Goal: Use online tool/utility: Utilize a website feature to perform a specific function

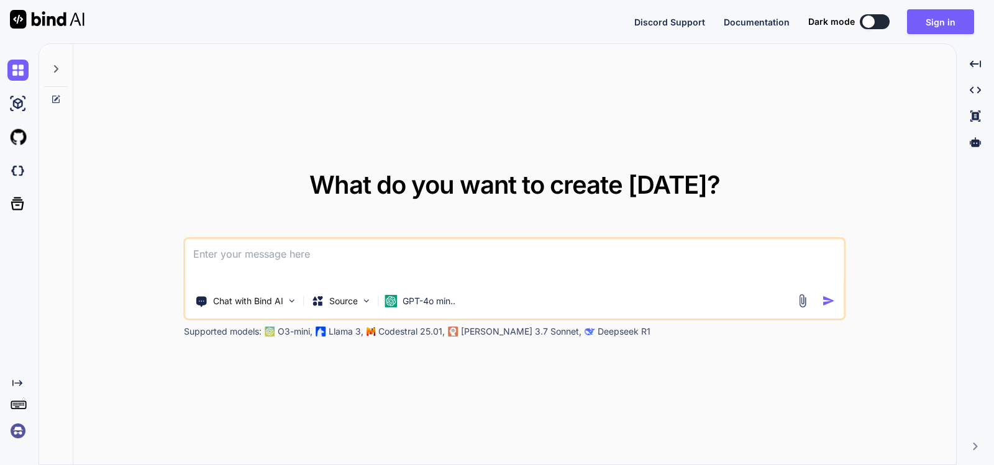
click at [54, 65] on icon at bounding box center [56, 69] width 10 height 10
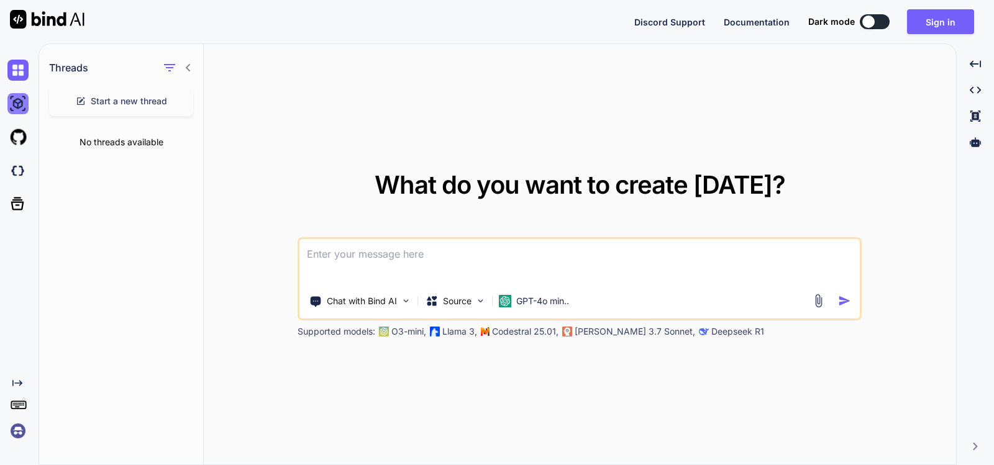
click at [16, 104] on img at bounding box center [17, 103] width 21 height 21
type textarea "x"
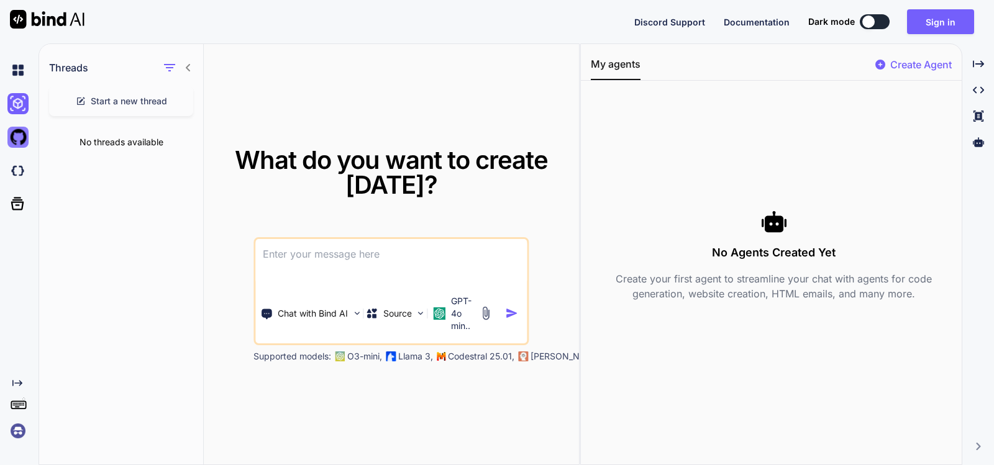
click at [15, 136] on img at bounding box center [17, 137] width 21 height 21
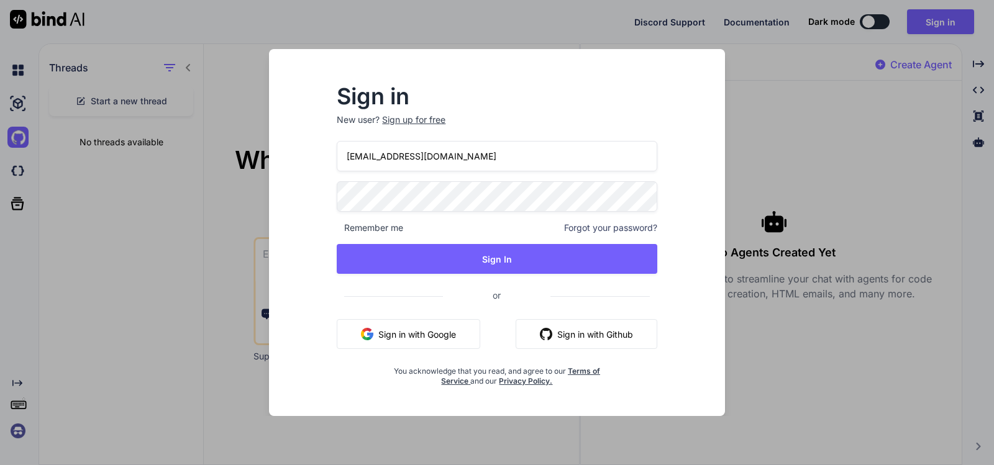
drag, startPoint x: 169, startPoint y: 225, endPoint x: 170, endPoint y: 216, distance: 8.7
click at [170, 223] on div "Sign in New user? Sign up for free neoguruman@gmail.com Remember me Forgot your…" at bounding box center [497, 232] width 994 height 465
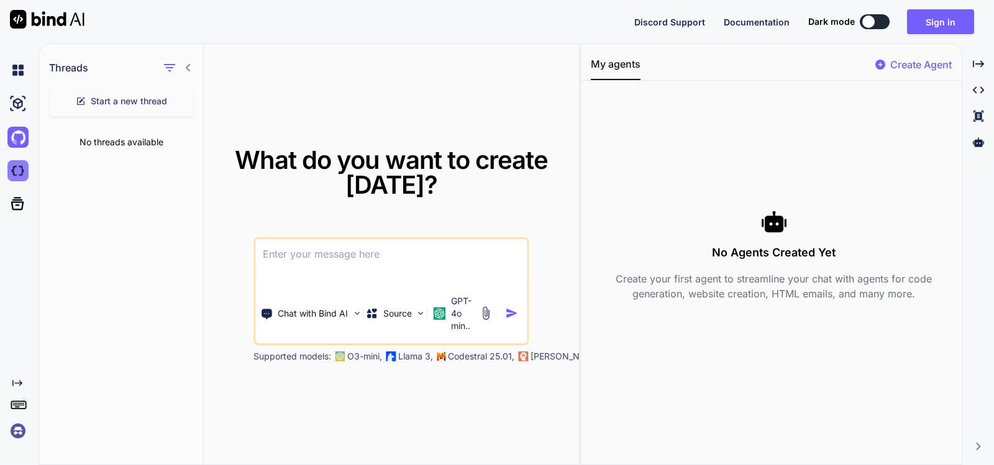
click at [21, 173] on img at bounding box center [17, 170] width 21 height 21
click at [942, 17] on button "Sign in" at bounding box center [940, 21] width 67 height 25
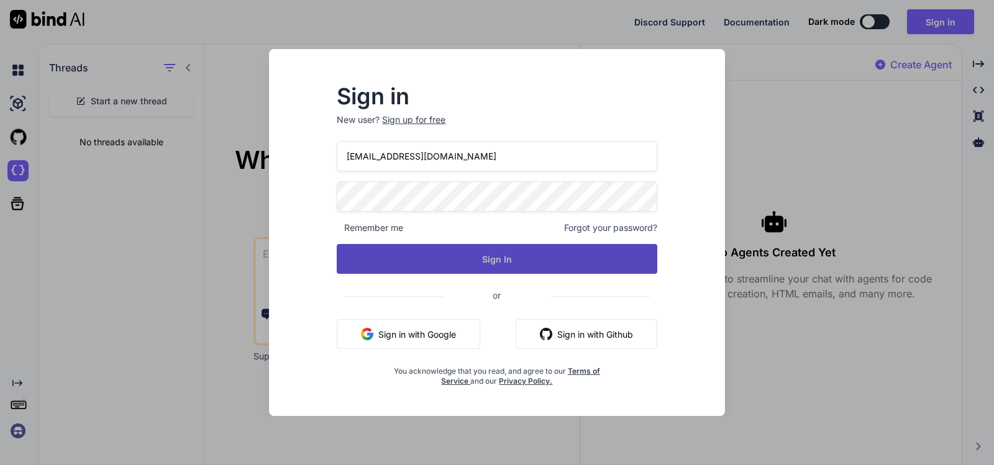
click at [469, 253] on button "Sign In" at bounding box center [497, 259] width 320 height 30
click at [412, 253] on button "Sign In" at bounding box center [497, 259] width 320 height 30
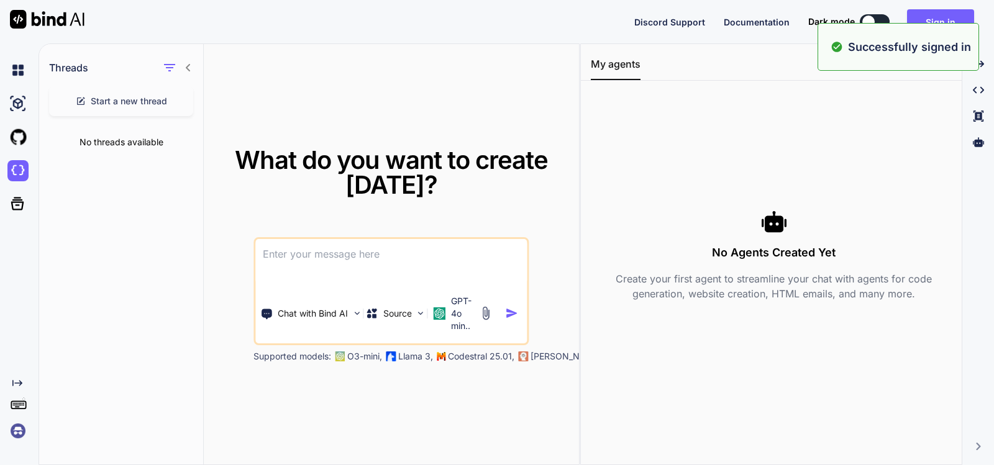
click at [469, 43] on div "Discord Support Documentation Dark mode Sign in Created with Pixso." at bounding box center [497, 21] width 994 height 43
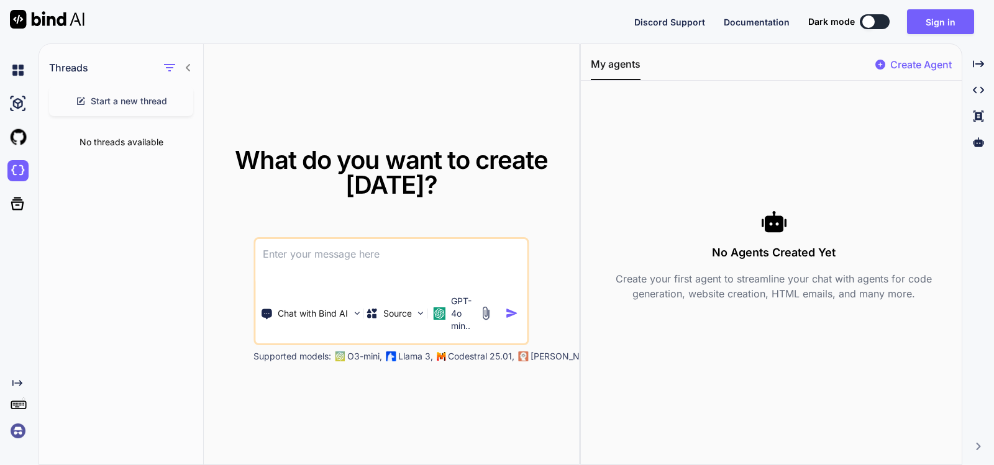
click at [322, 265] on textarea at bounding box center [390, 262] width 271 height 46
paste textarea
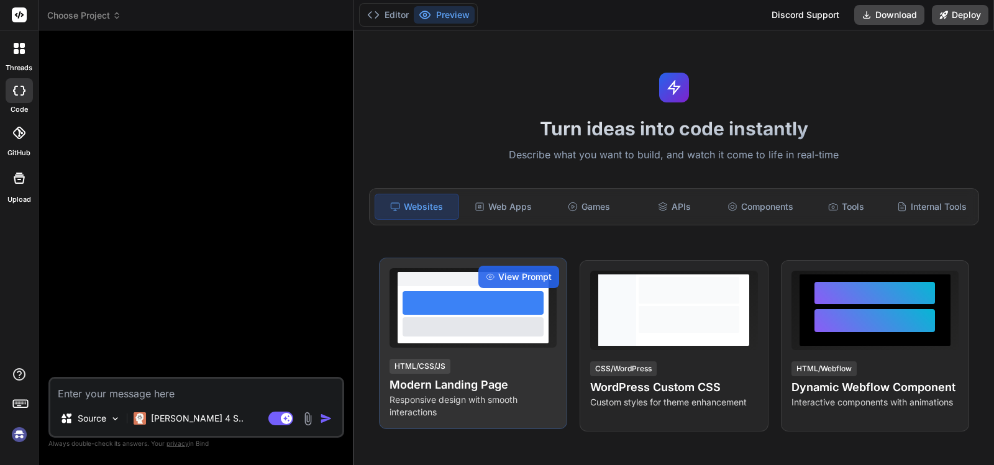
click at [460, 301] on div at bounding box center [473, 303] width 141 height 24
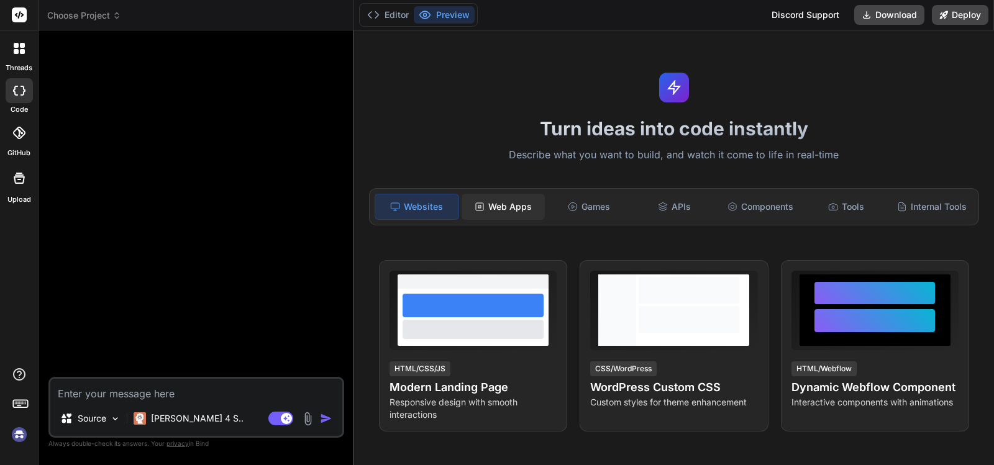
click at [501, 204] on div "Web Apps" at bounding box center [503, 207] width 83 height 26
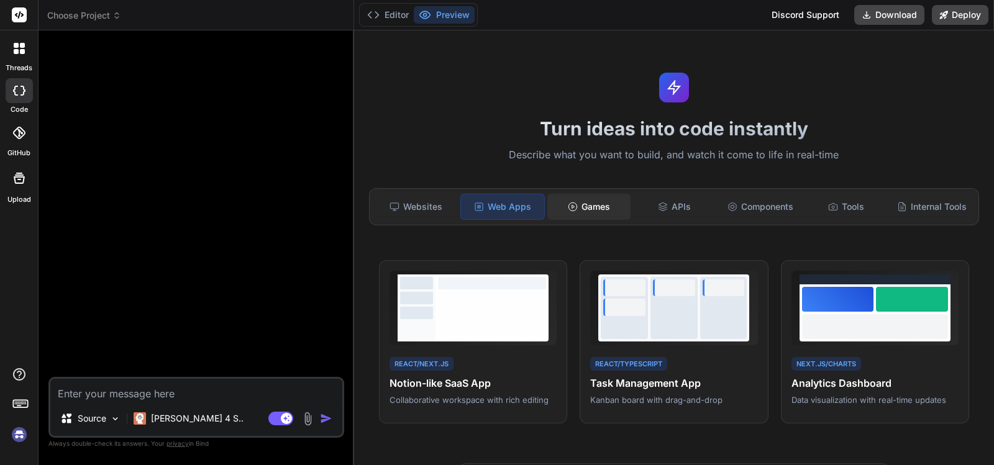
click at [591, 206] on div "Games" at bounding box center [588, 207] width 83 height 26
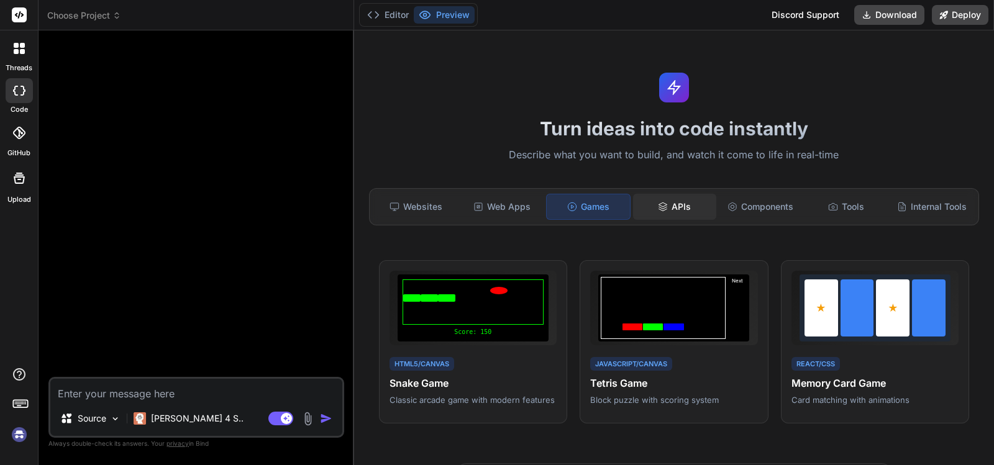
click at [678, 206] on div "APIs" at bounding box center [674, 207] width 83 height 26
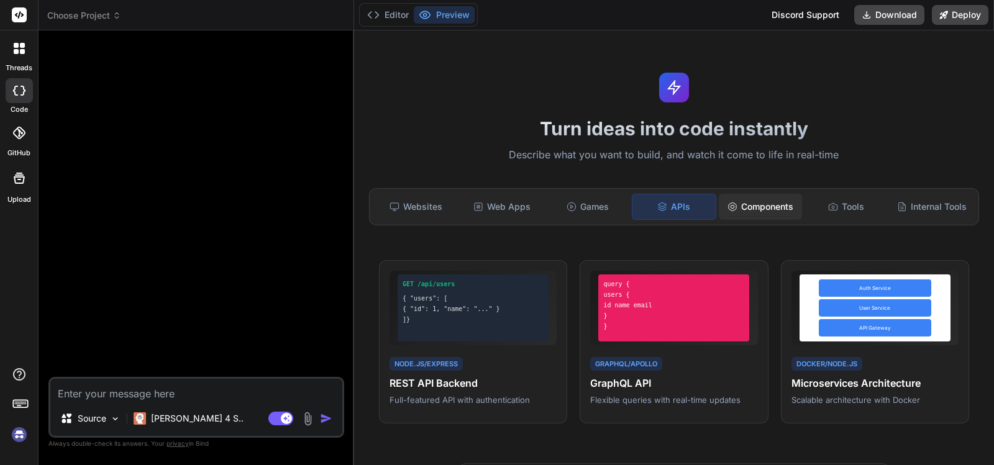
click at [758, 204] on div "Components" at bounding box center [760, 207] width 83 height 26
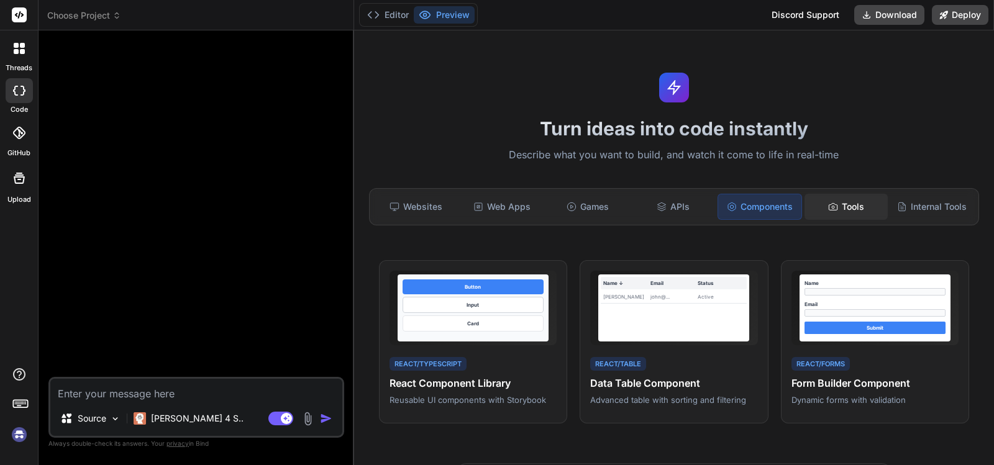
click at [837, 206] on div "Tools" at bounding box center [845, 207] width 83 height 26
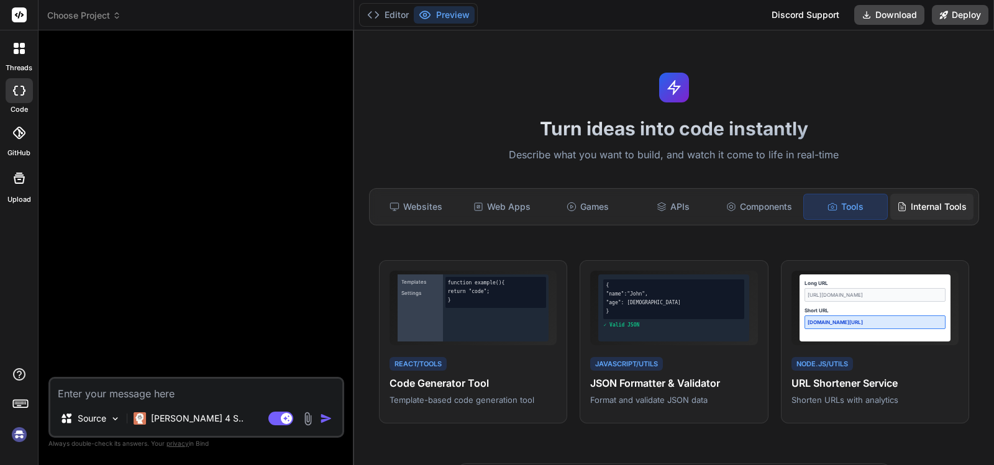
click at [914, 204] on div "Internal Tools" at bounding box center [931, 207] width 83 height 26
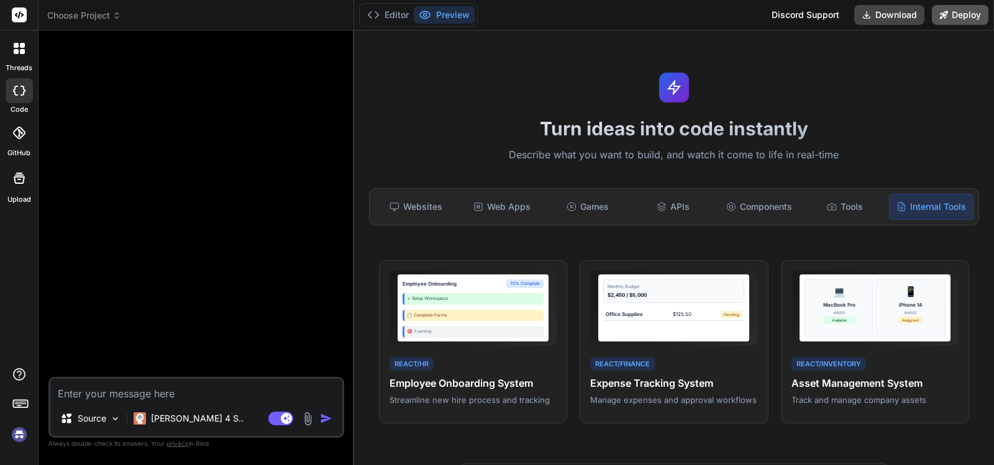
click at [957, 14] on button "Deploy" at bounding box center [960, 15] width 57 height 20
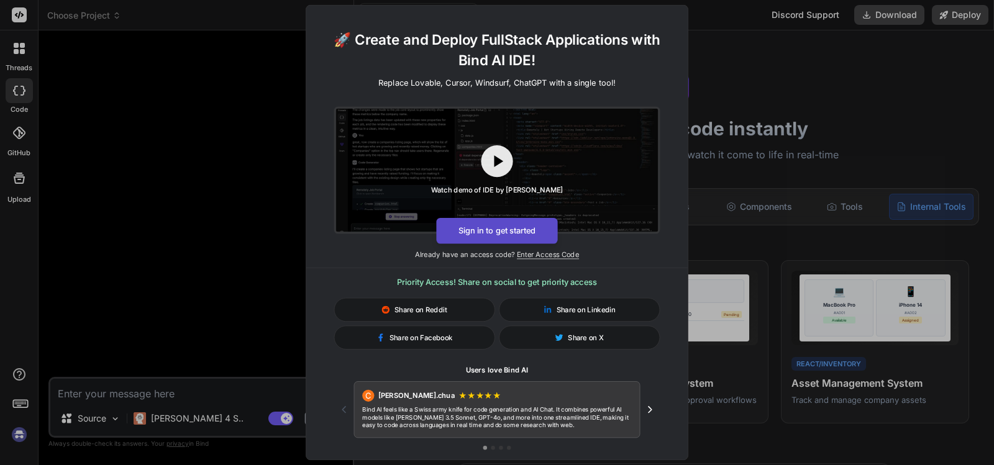
click at [493, 229] on button "Sign in to get started" at bounding box center [496, 231] width 121 height 26
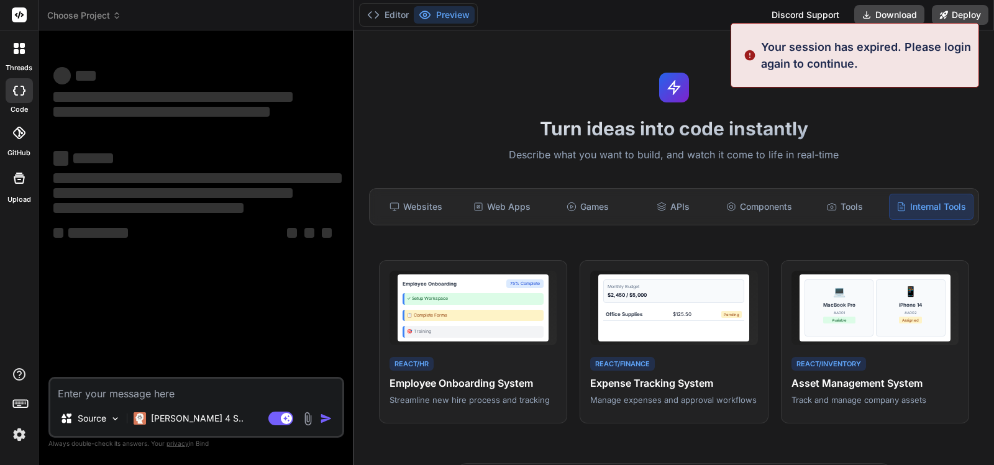
type textarea "x"
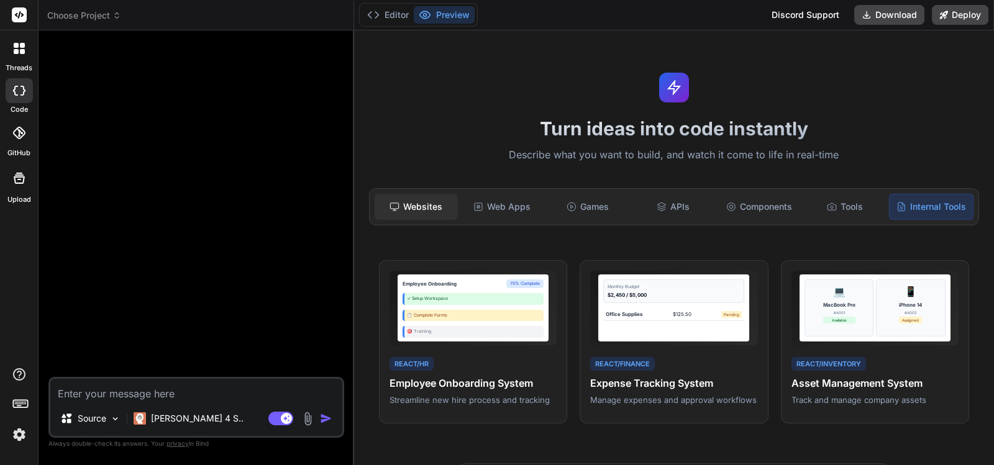
click at [407, 209] on div "Websites" at bounding box center [416, 207] width 83 height 26
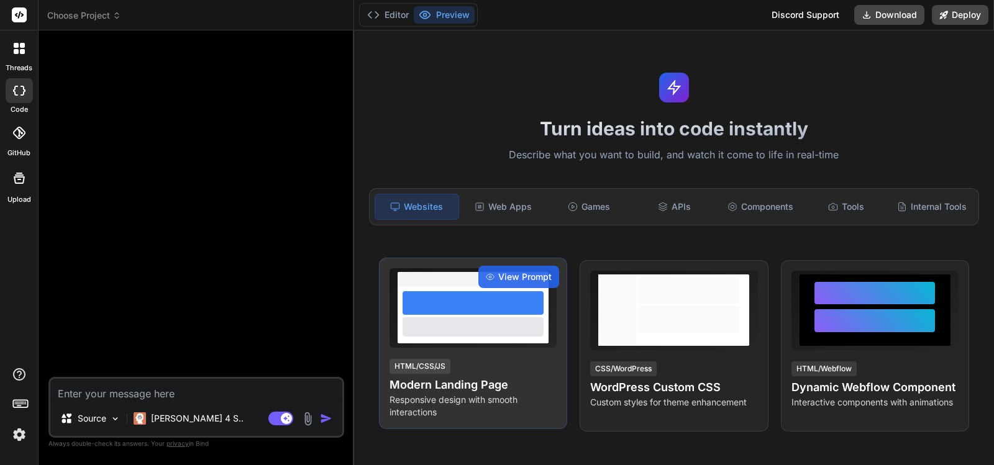
click at [460, 314] on div at bounding box center [473, 303] width 141 height 24
click at [511, 273] on span "View Prompt" at bounding box center [524, 277] width 53 height 12
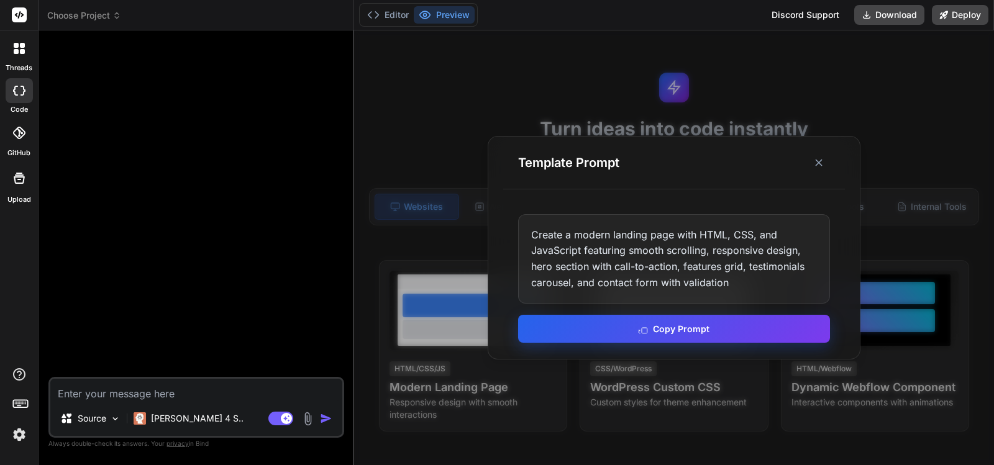
click at [679, 328] on button "Copy Prompt" at bounding box center [674, 329] width 312 height 28
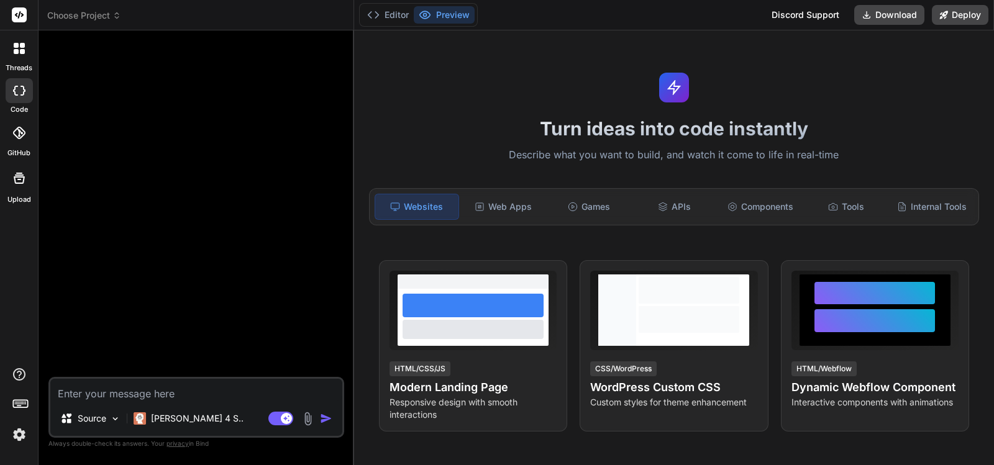
click at [157, 396] on textarea at bounding box center [196, 390] width 292 height 22
paste textarea "Create a modern landing page with HTML, CSS, and JavaScript featuring smooth sc…"
type textarea "Create a modern landing page with HTML, CSS, and JavaScript featuring smooth sc…"
type textarea "x"
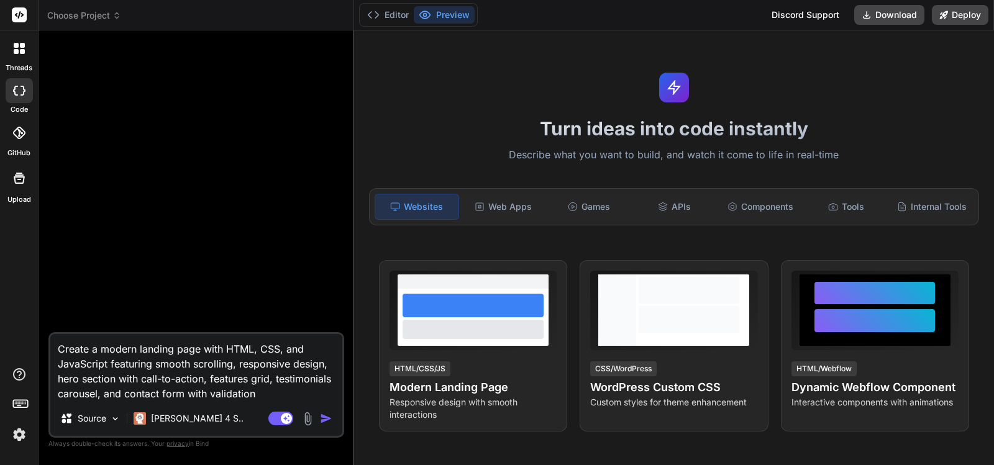
type textarea "Create a modern landing page with HTML, CSS, and JavaScript featuring smooth sc…"
click at [327, 419] on img "button" at bounding box center [326, 418] width 12 height 12
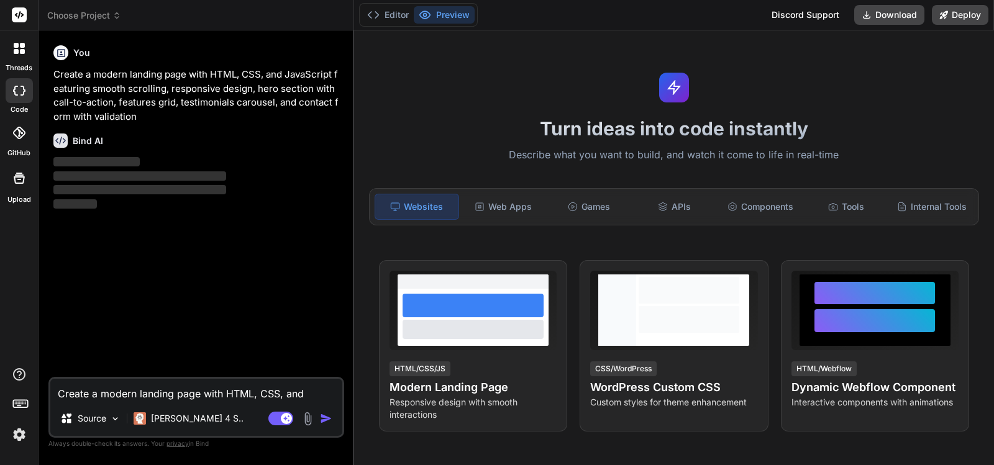
type textarea "x"
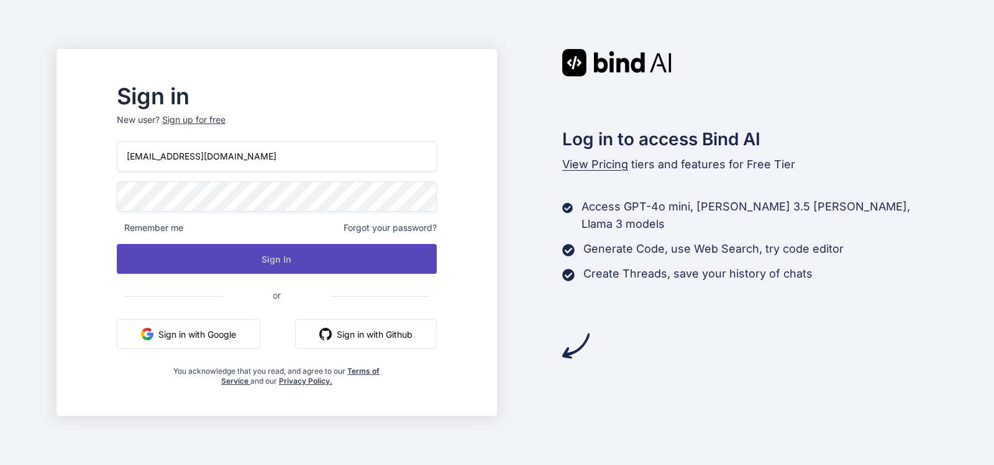
click at [300, 260] on button "Sign In" at bounding box center [277, 259] width 320 height 30
click at [294, 253] on button "Sign In" at bounding box center [277, 259] width 320 height 30
click at [290, 253] on button "Sign In" at bounding box center [277, 259] width 320 height 30
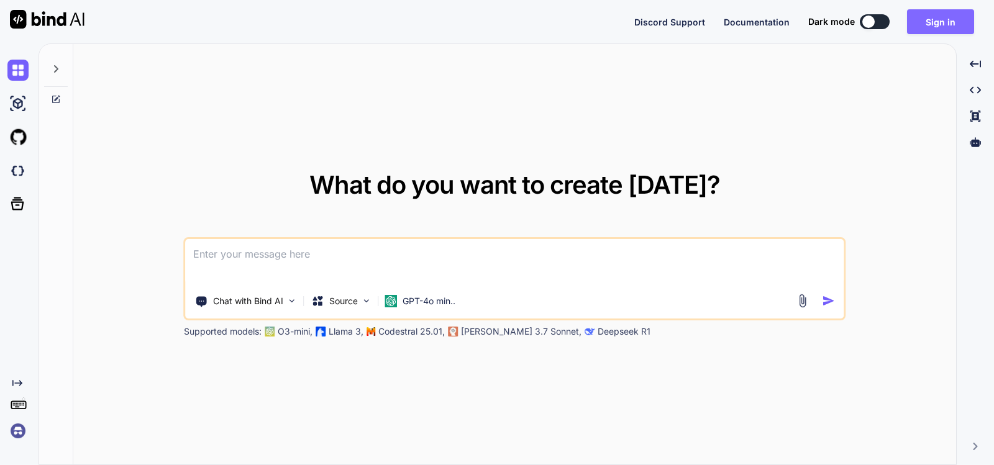
click at [944, 18] on button "Sign in" at bounding box center [940, 21] width 67 height 25
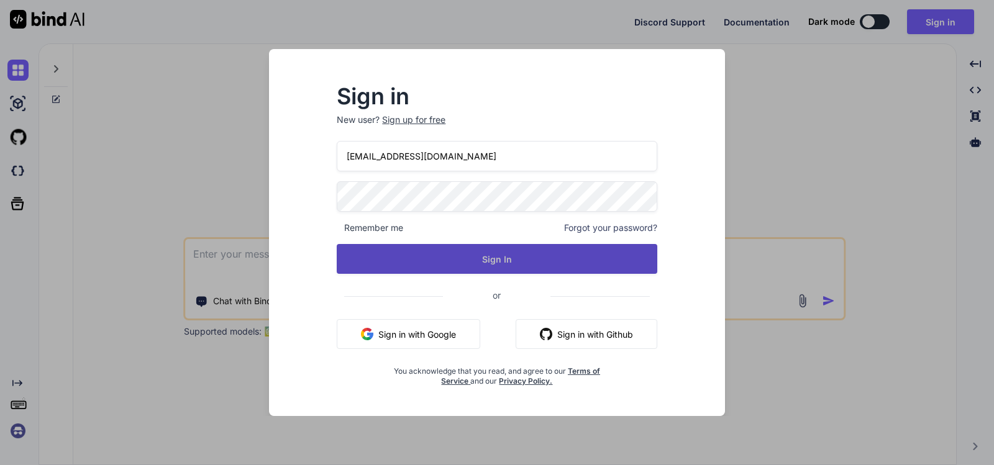
click at [452, 257] on button "Sign In" at bounding box center [497, 259] width 320 height 30
click at [470, 251] on button "Sign In" at bounding box center [497, 259] width 320 height 30
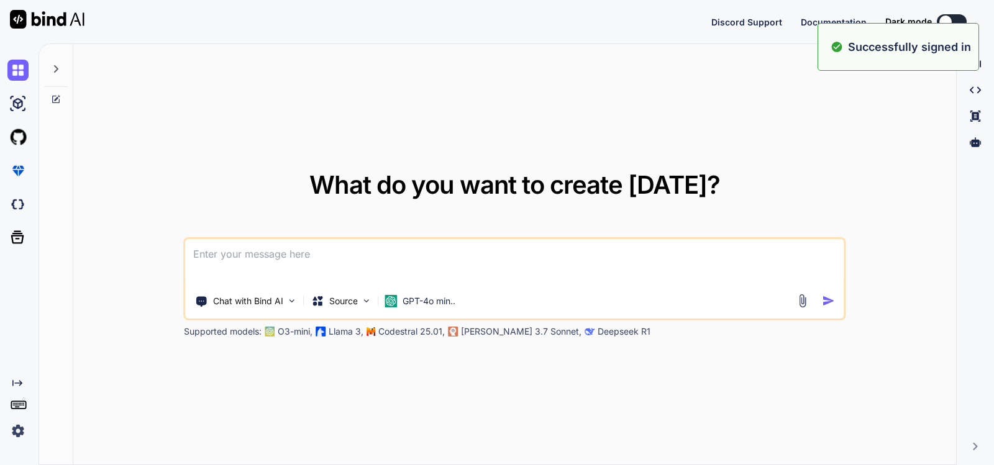
type textarea "x"
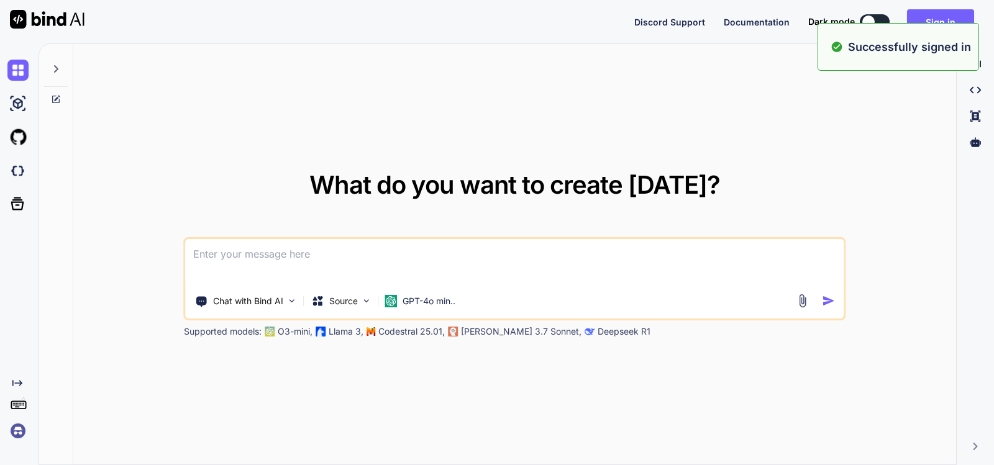
click at [600, 102] on div "What do you want to create today? Chat with Bind AI Source GPT-4o min.. Support…" at bounding box center [514, 255] width 883 height 422
click at [263, 256] on textarea at bounding box center [515, 262] width 658 height 46
paste textarea
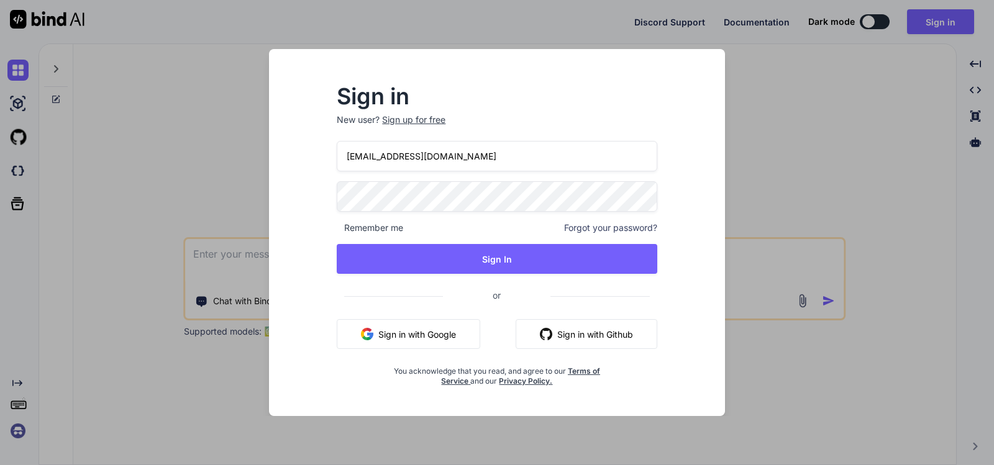
click at [414, 329] on button "Sign in with Google" at bounding box center [408, 334] width 143 height 30
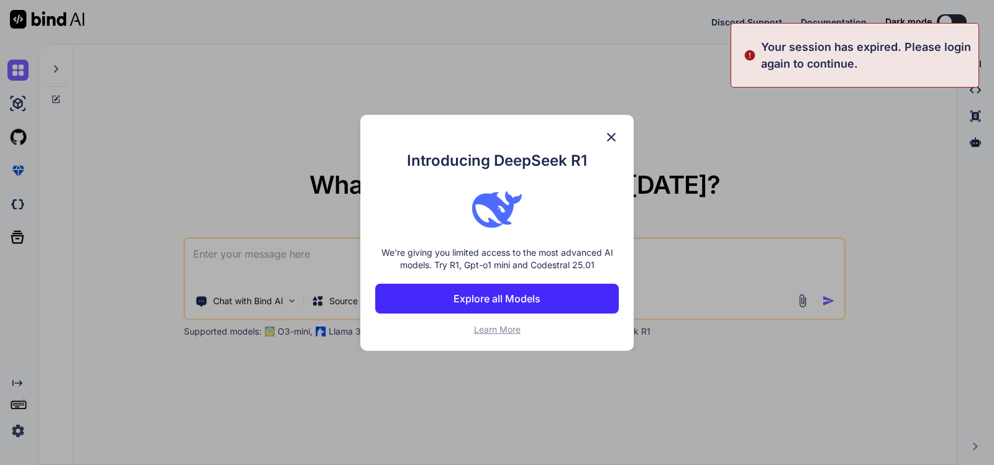
type textarea "x"
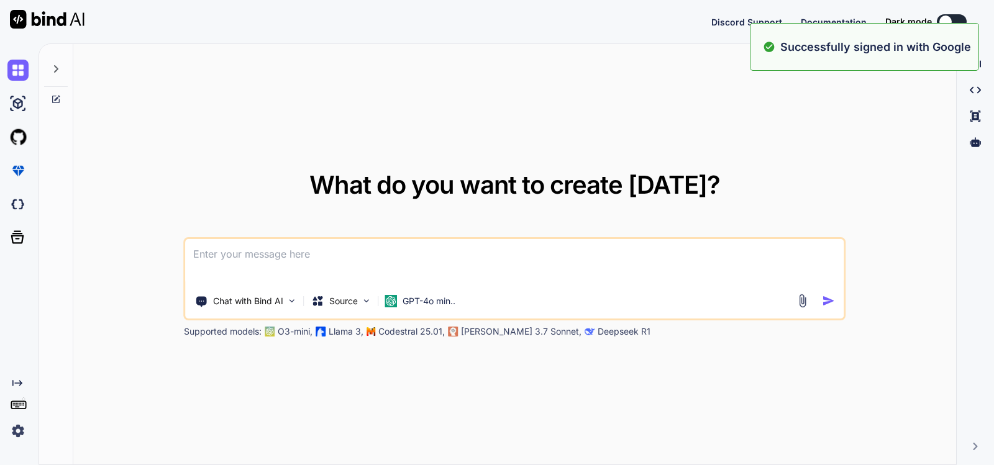
click at [268, 260] on textarea at bounding box center [515, 262] width 658 height 46
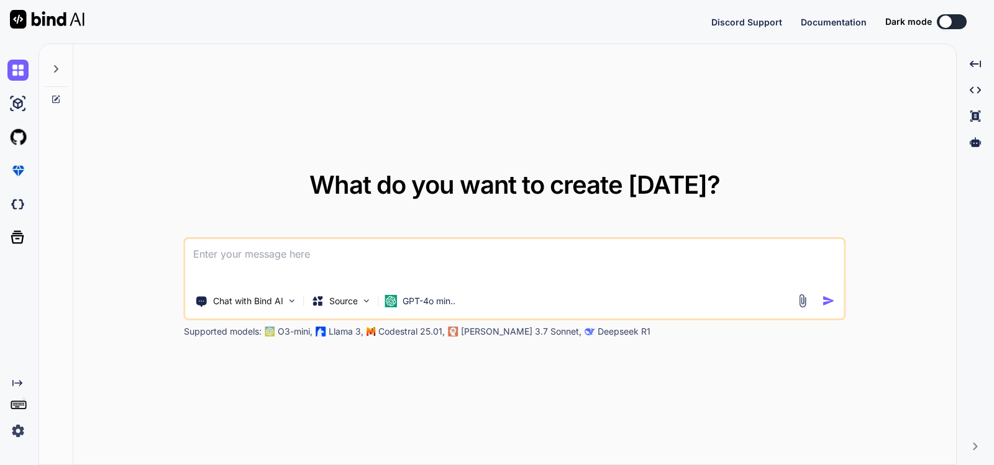
paste textarea "Create a modern landing page with HTML, CSS, and JavaScript featuring smooth sc…"
type textarea "Create a modern landing page with HTML, CSS, and JavaScript featuring smooth sc…"
type textarea "x"
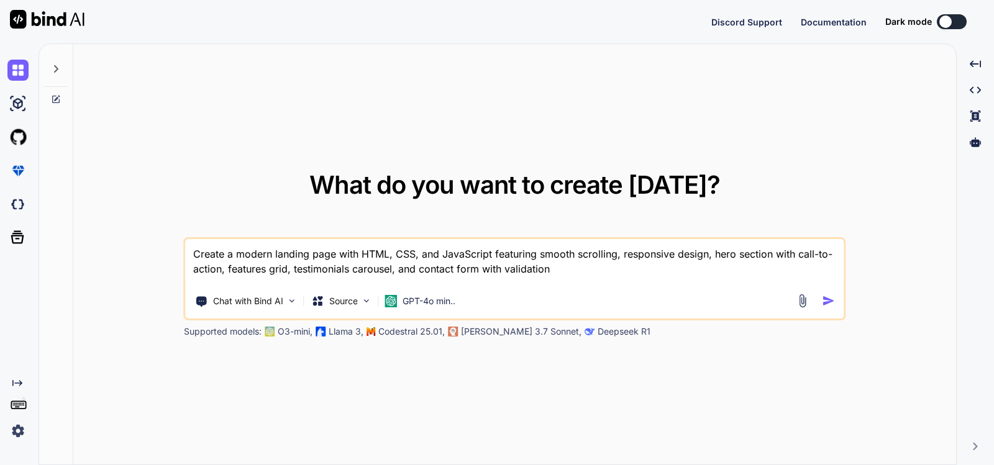
type textarea "Create a modern landing page with HTML, CSS, and JavaScript featuring smooth sc…"
click at [827, 301] on img "button" at bounding box center [828, 300] width 13 height 13
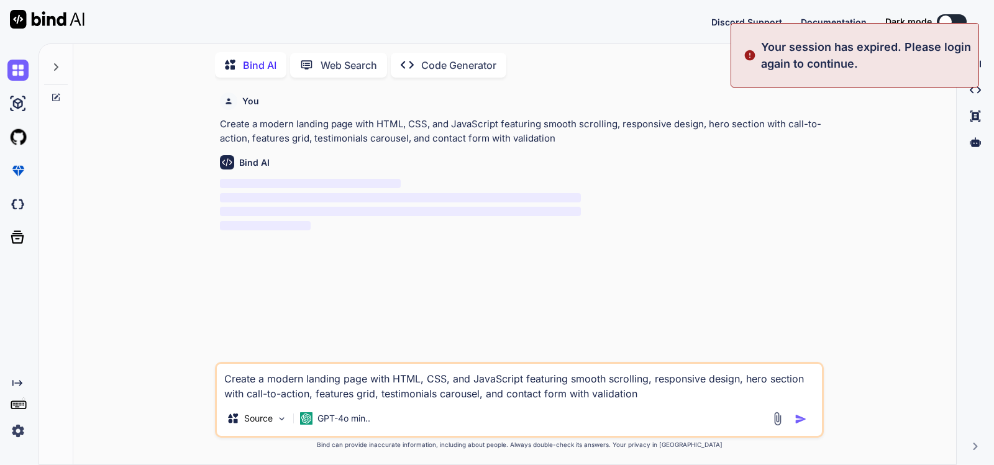
scroll to position [12, 0]
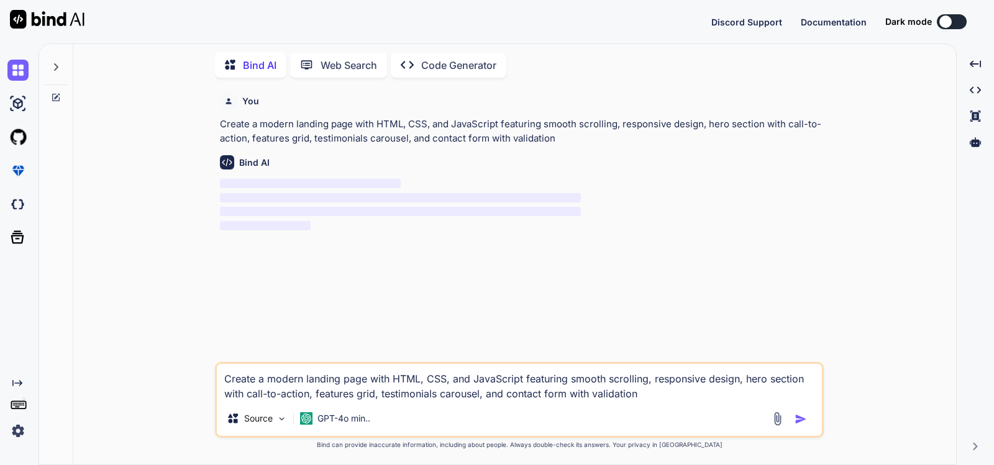
click at [56, 62] on icon at bounding box center [56, 67] width 10 height 10
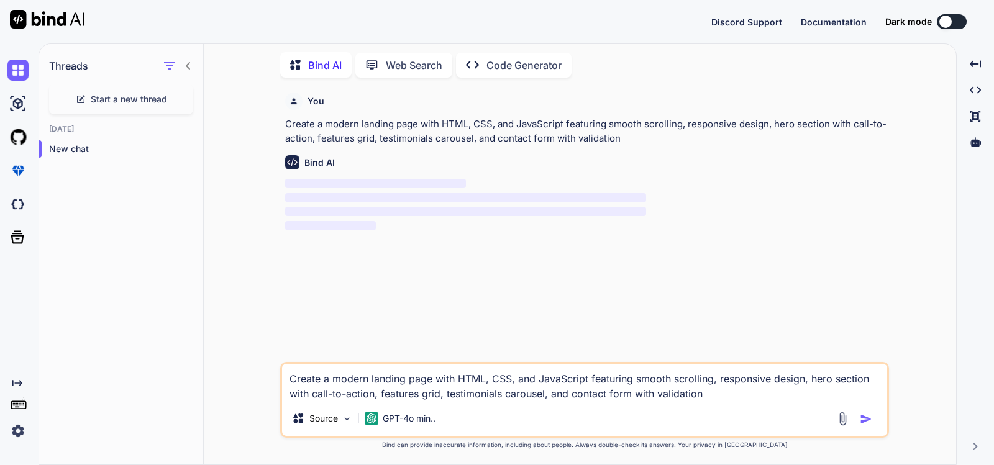
click at [416, 58] on p "Web Search" at bounding box center [414, 65] width 57 height 15
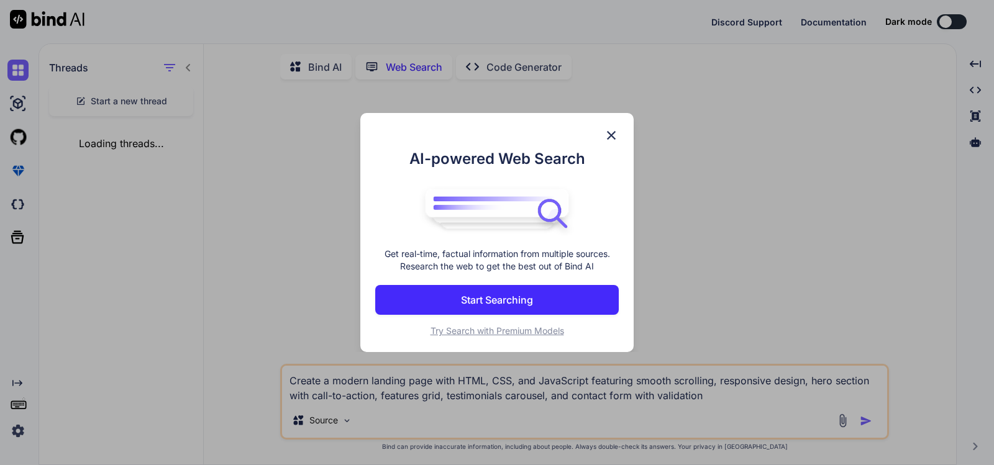
scroll to position [12, 0]
type textarea "x"
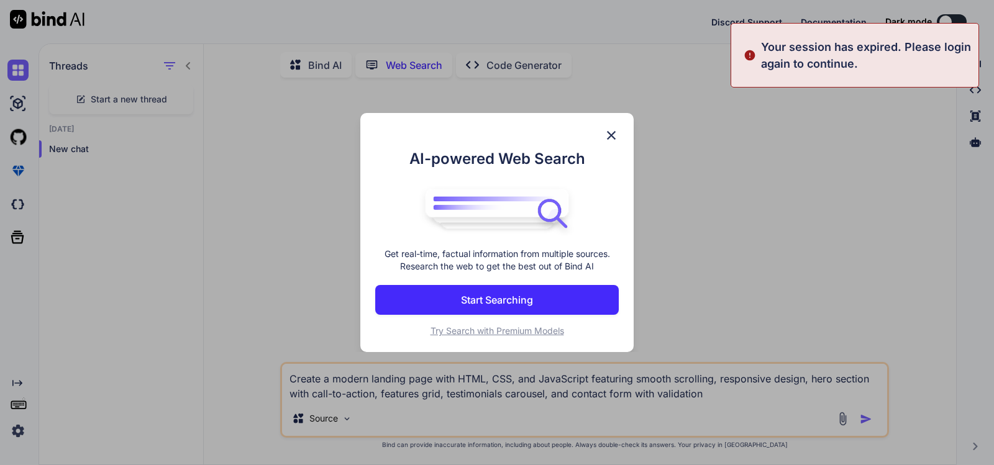
click at [555, 298] on button "Start Searching" at bounding box center [496, 300] width 243 height 30
